Goal: Information Seeking & Learning: Learn about a topic

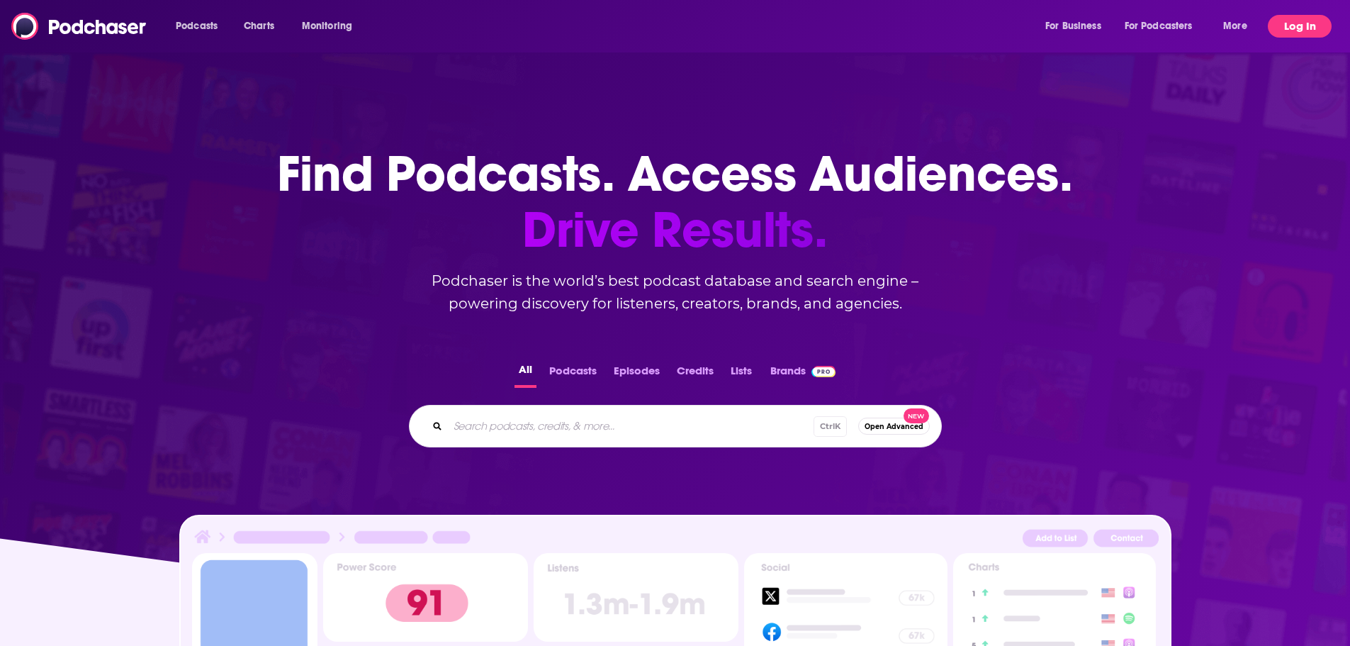
click at [1303, 25] on button "Log In" at bounding box center [1300, 26] width 64 height 23
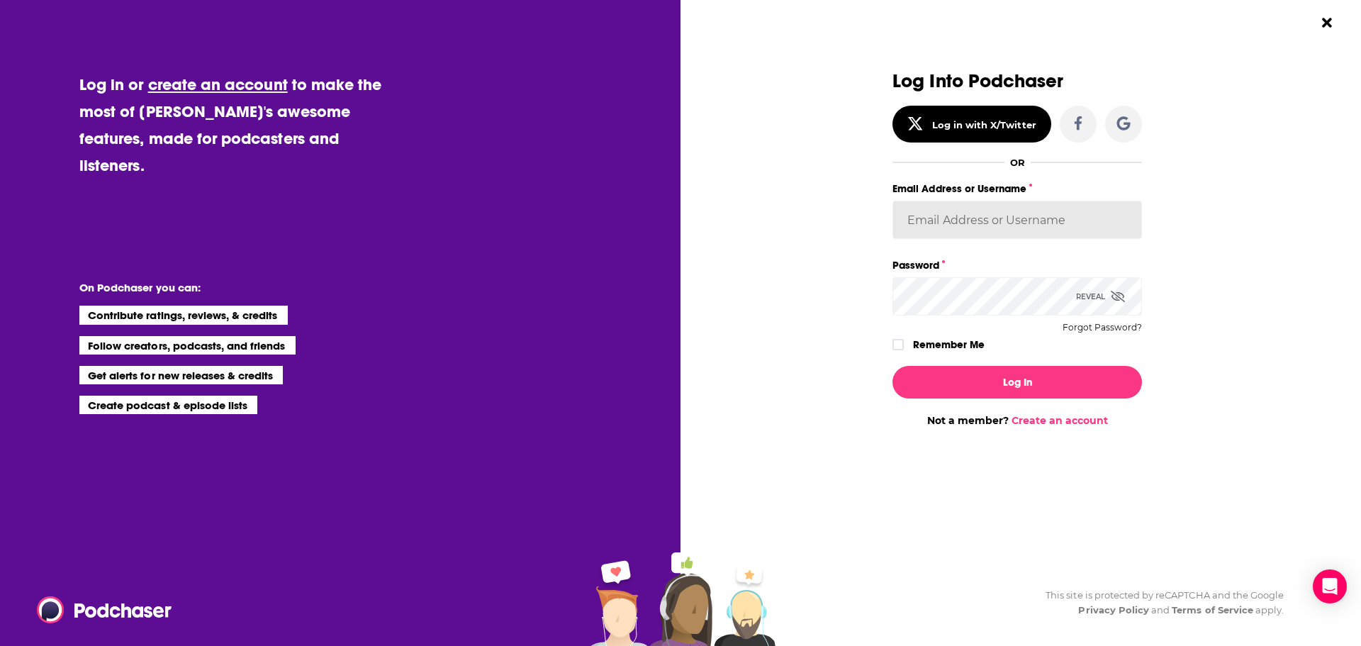
click at [955, 226] on input "Email Address or Username" at bounding box center [1017, 220] width 250 height 38
click at [892, 366] on button "Log In" at bounding box center [1017, 382] width 250 height 33
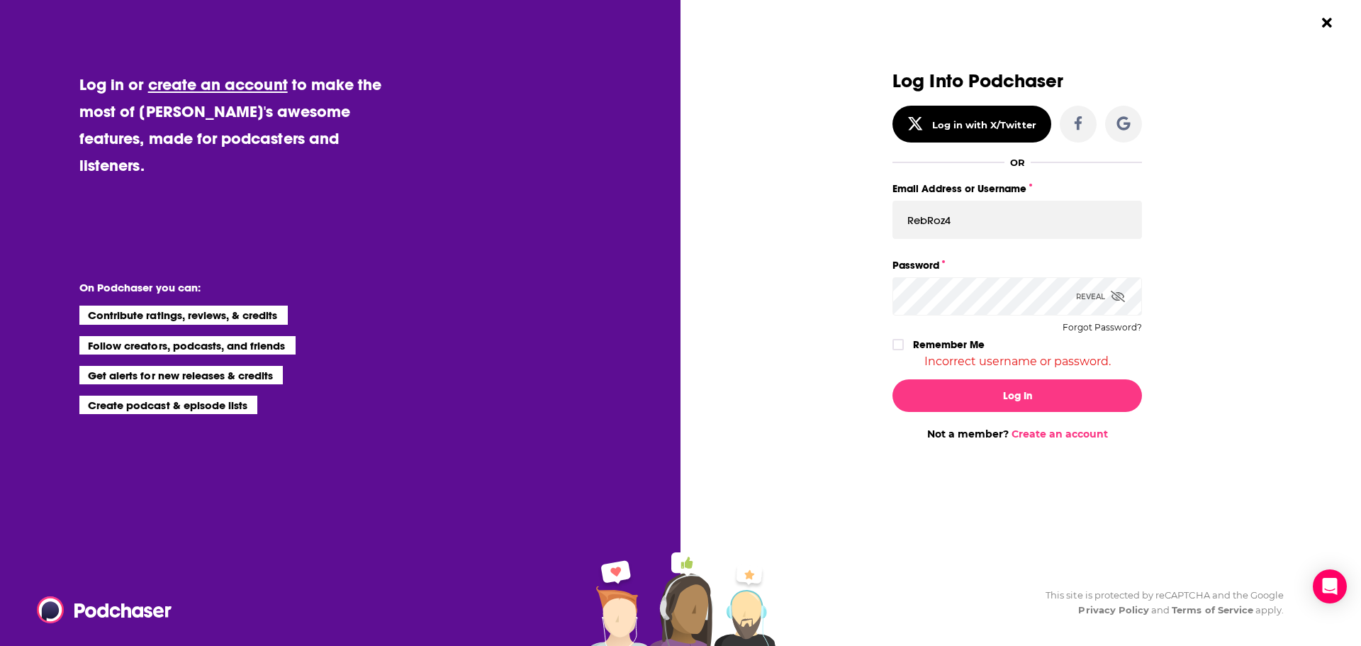
click at [1112, 293] on icon "Dialog" at bounding box center [1118, 296] width 14 height 11
click at [966, 227] on input "RebRoz4" at bounding box center [1017, 220] width 250 height 38
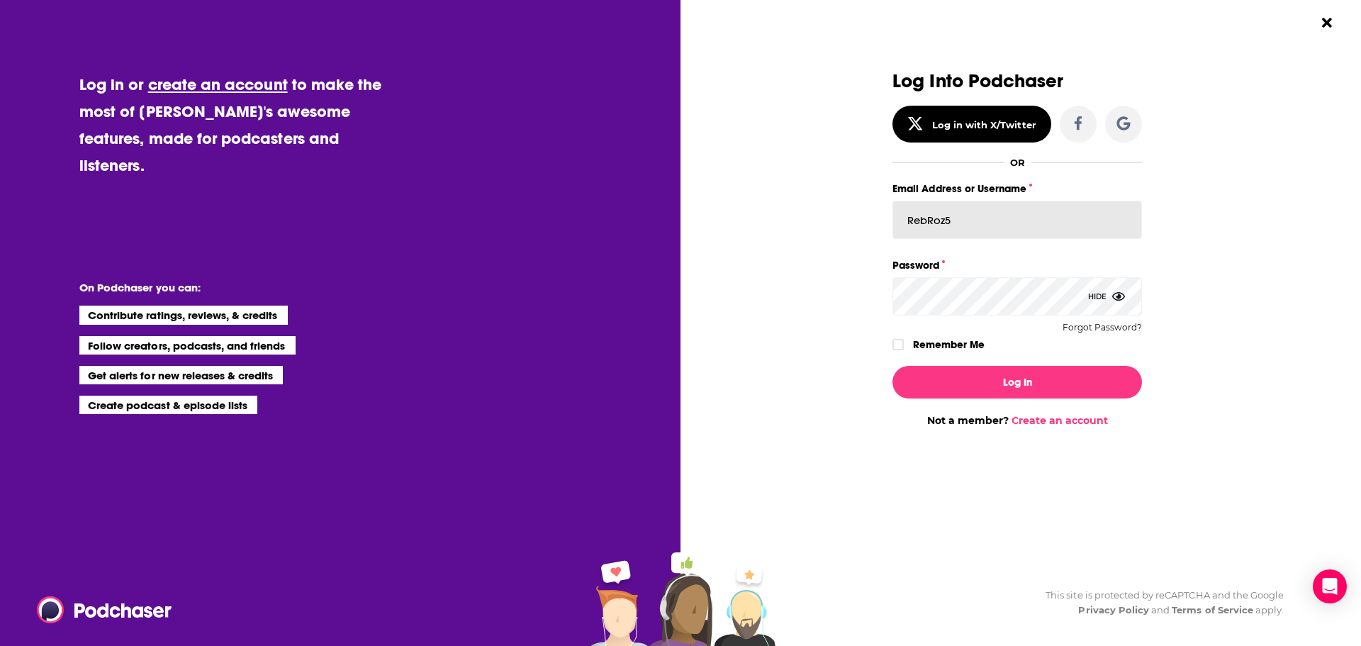
type input "RebRoz5"
click at [892, 366] on button "Log In" at bounding box center [1017, 382] width 250 height 33
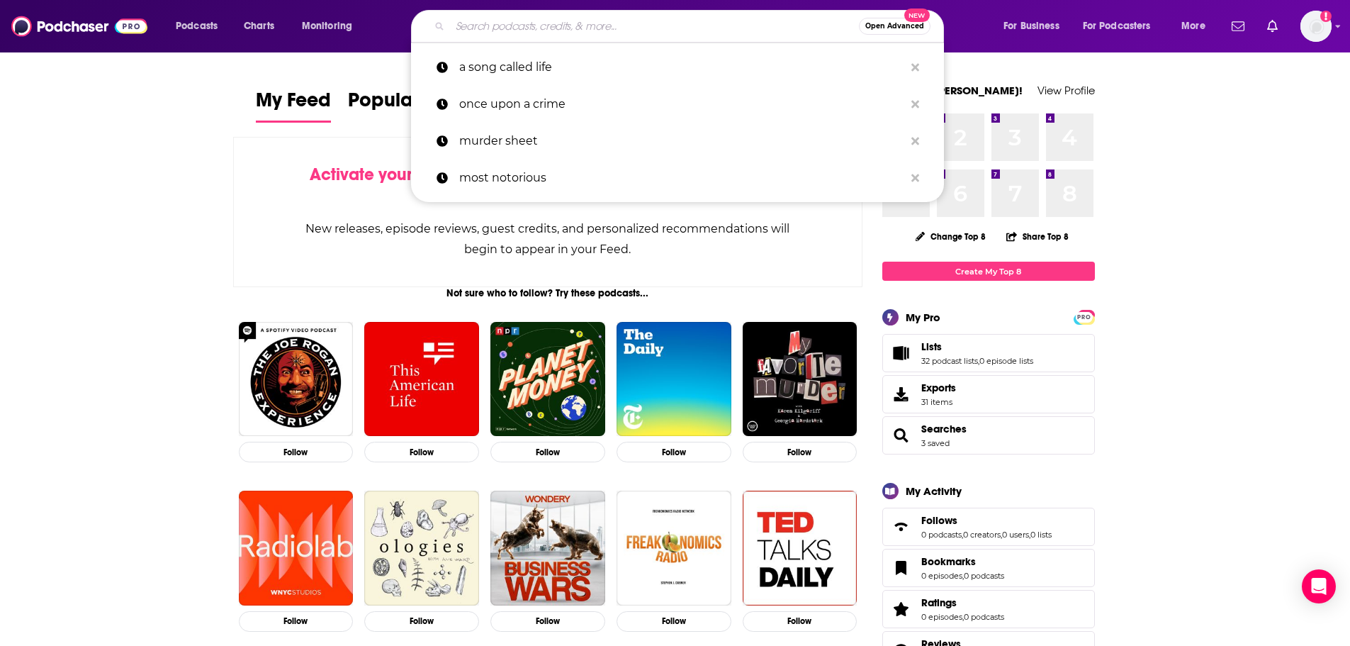
click at [503, 31] on input "Search podcasts, credits, & more..." at bounding box center [654, 26] width 409 height 23
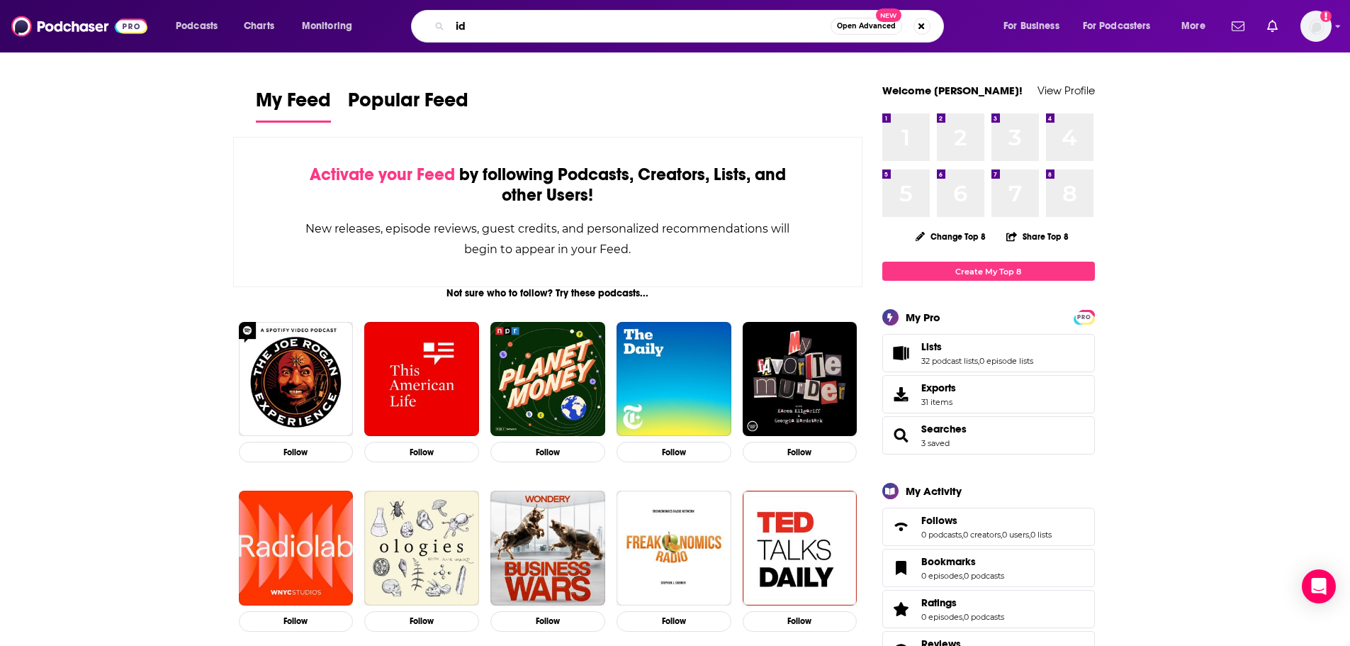
type input "i"
type input "midlife chrysalis"
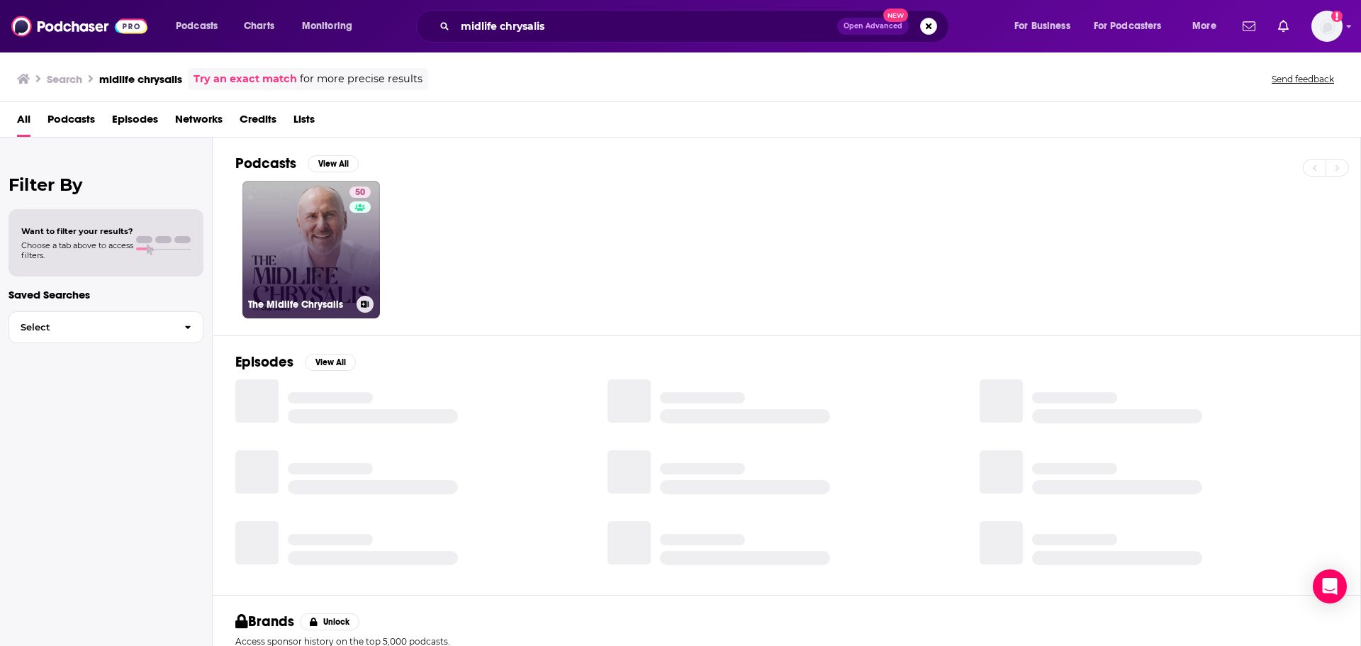
click at [310, 231] on link "50 The Midlife Chrysalis" at bounding box center [311, 250] width 138 height 138
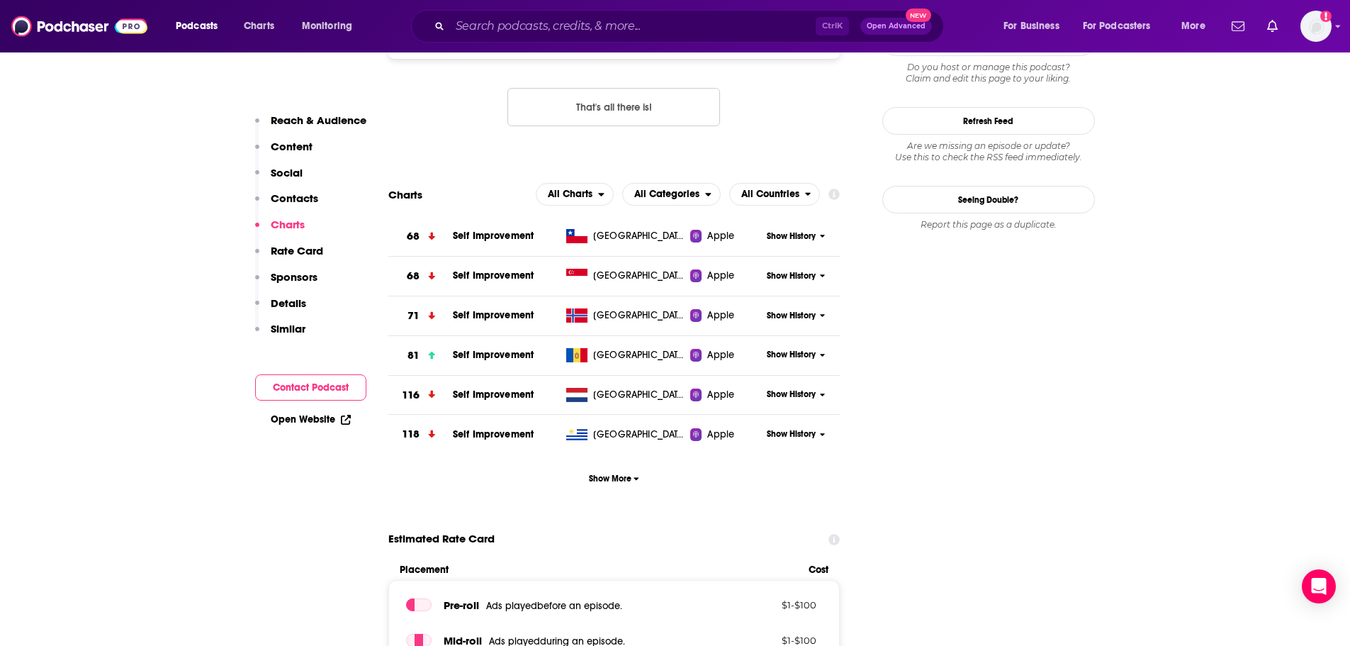
scroll to position [1347, 0]
